Goal: Find specific page/section: Find specific page/section

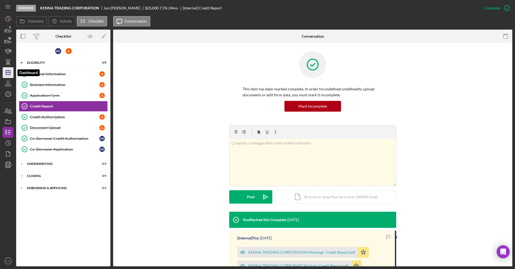
click at [8, 74] on icon "Icon/Dashboard" at bounding box center [7, 72] width 13 height 13
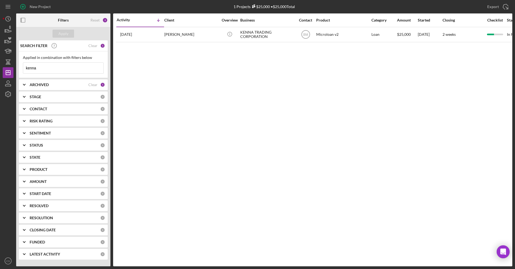
drag, startPoint x: 38, startPoint y: 68, endPoint x: 0, endPoint y: 66, distance: 37.7
click at [0, 66] on html "New Project 1 Projects $25,000 • $25,000 Total kenna Export Icon/Export Filters…" at bounding box center [257, 134] width 515 height 269
